Goal: Understand process/instructions: Learn how to perform a task or action

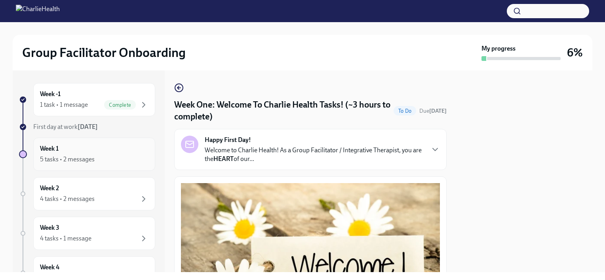
click at [57, 158] on div "5 tasks • 2 messages" at bounding box center [67, 159] width 55 height 9
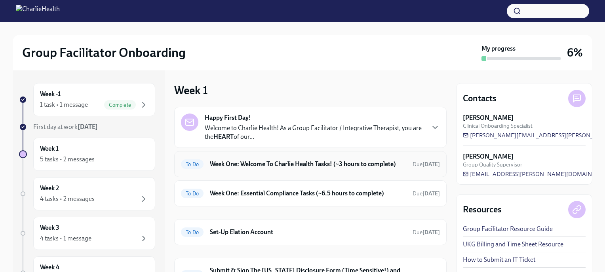
scroll to position [40, 0]
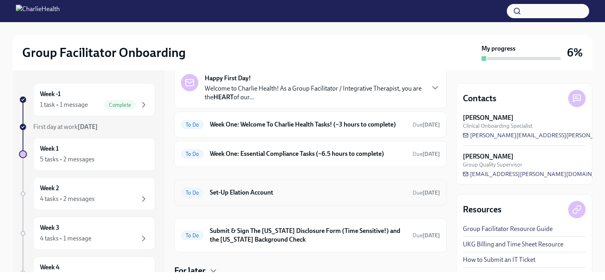
click at [245, 197] on h6 "Set-Up Elation Account" at bounding box center [308, 192] width 196 height 9
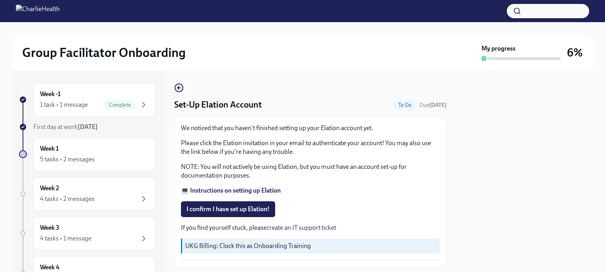
click at [243, 188] on strong "💻 Instructions on setting up Elation" at bounding box center [231, 191] width 100 height 8
click at [86, 147] on div "Week 1 5 tasks • 2 messages" at bounding box center [94, 154] width 108 height 20
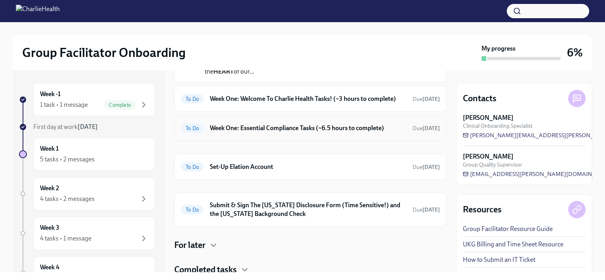
scroll to position [79, 0]
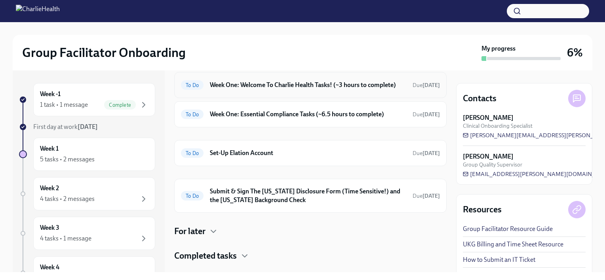
click at [352, 98] on div "To Do Week One: Welcome To Charlie Health Tasks! (~3 hours to complete) Due [DA…" at bounding box center [310, 85] width 272 height 26
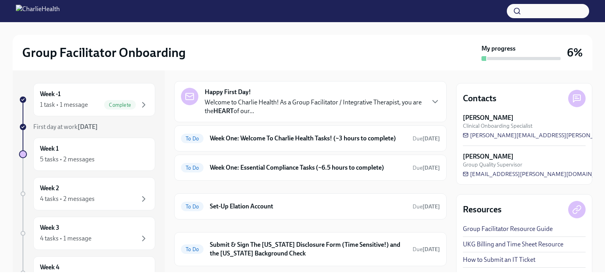
scroll to position [22, 0]
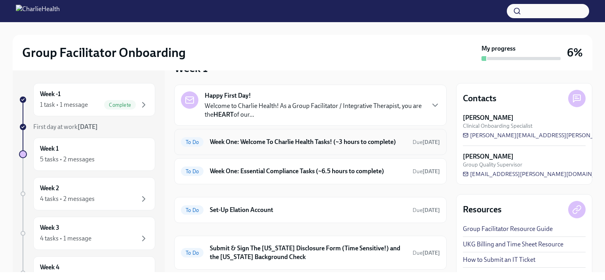
click at [281, 146] on h6 "Week One: Welcome To Charlie Health Tasks! (~3 hours to complete)" at bounding box center [308, 142] width 196 height 9
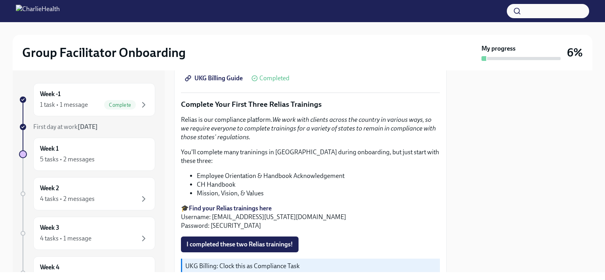
scroll to position [871, 0]
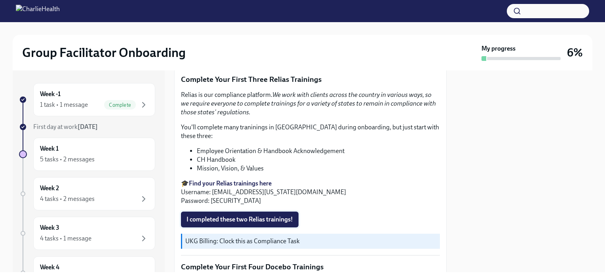
click at [281, 212] on button "I completed these two Relias trainings!" at bounding box center [240, 220] width 118 height 16
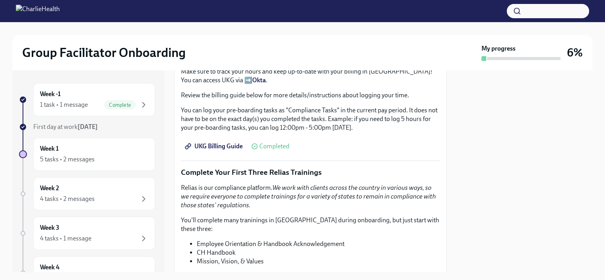
scroll to position [712, 0]
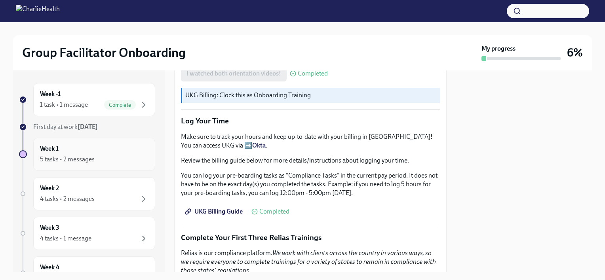
click at [100, 159] on div "5 tasks • 2 messages" at bounding box center [94, 159] width 108 height 9
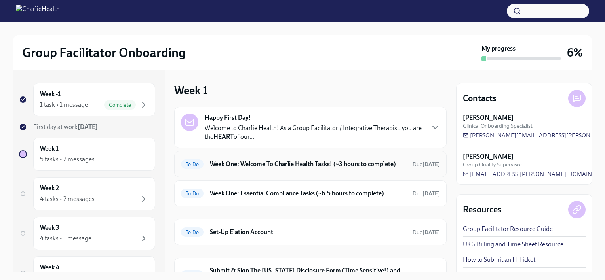
click at [321, 169] on h6 "Week One: Welcome To Charlie Health Tasks! (~3 hours to complete)" at bounding box center [308, 164] width 196 height 9
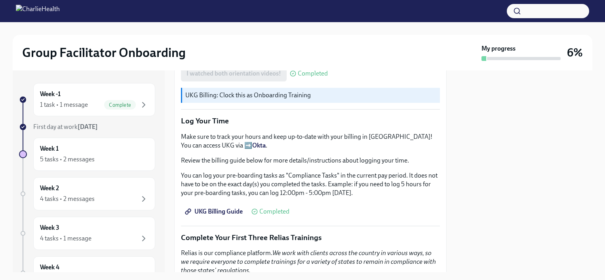
scroll to position [752, 0]
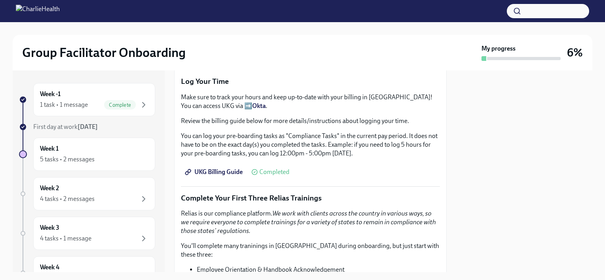
click at [252, 103] on strong "Okta" at bounding box center [258, 106] width 13 height 8
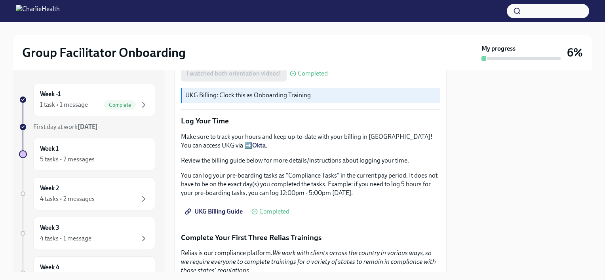
scroll to position [673, 0]
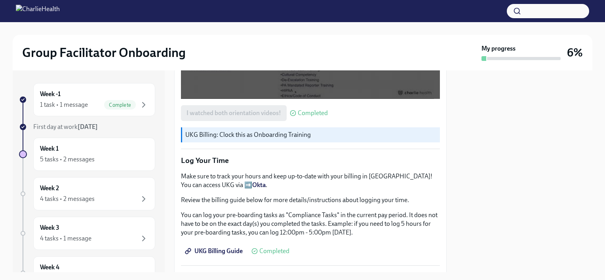
click at [252, 181] on strong "Okta" at bounding box center [258, 185] width 13 height 8
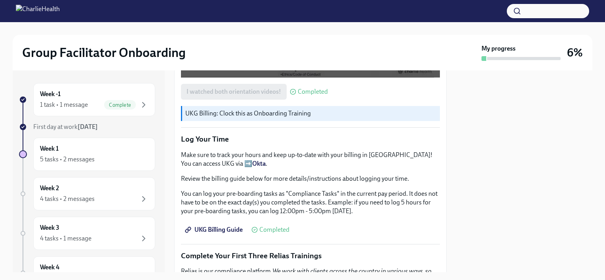
scroll to position [712, 0]
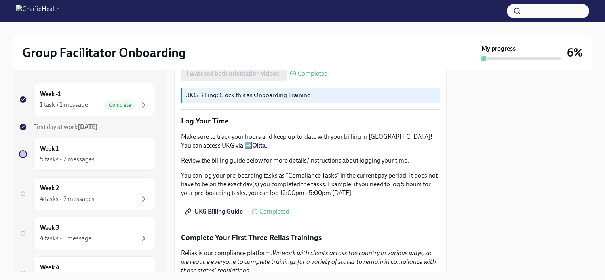
click at [231, 208] on span "UKG Billing Guide" at bounding box center [214, 212] width 56 height 8
